Goal: Check status: Check status

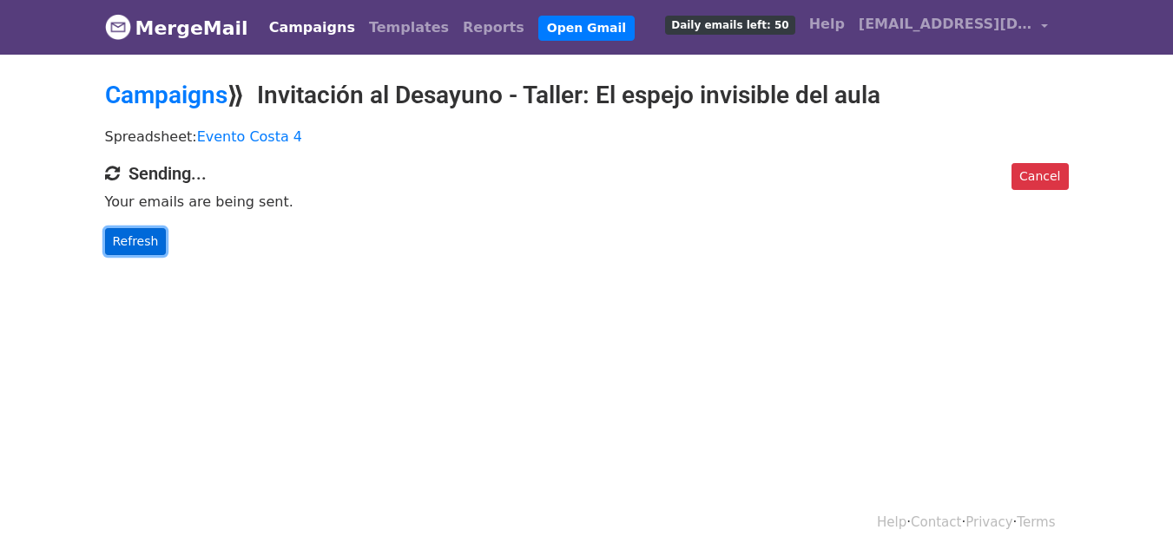
click at [131, 252] on link "Refresh" at bounding box center [136, 241] width 62 height 27
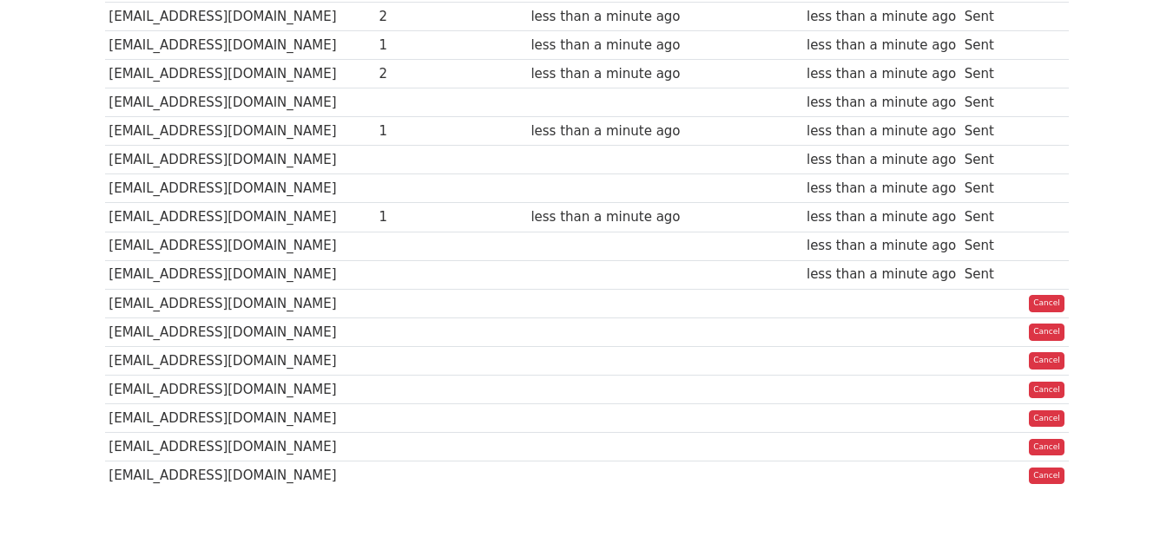
scroll to position [677, 0]
